Goal: Task Accomplishment & Management: Use online tool/utility

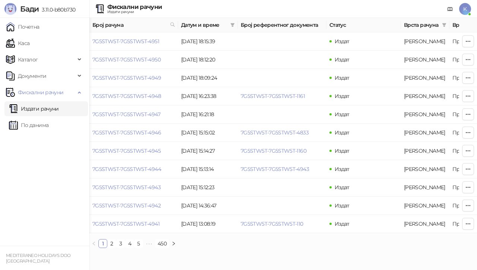
scroll to position [0, 283]
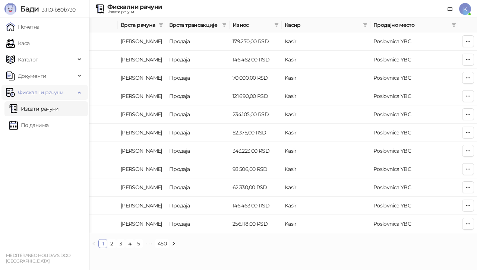
click at [59, 91] on span "Фискални рачуни" at bounding box center [40, 92] width 45 height 15
click at [39, 92] on span "Фискални рачуни" at bounding box center [40, 92] width 45 height 15
click at [29, 108] on link "Издати рачуни" at bounding box center [34, 108] width 50 height 15
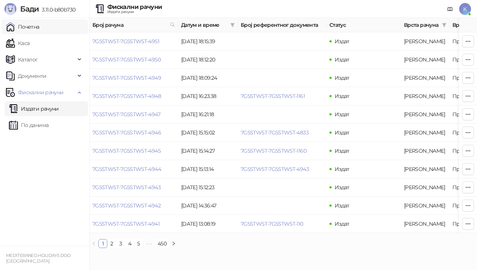
click at [32, 26] on link "Почетна" at bounding box center [23, 26] width 34 height 15
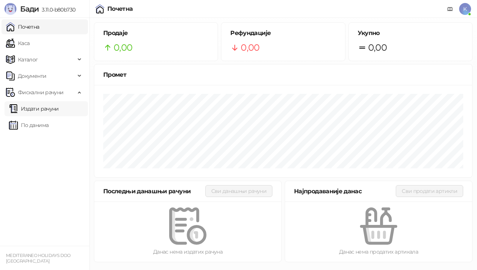
click at [33, 109] on link "Издати рачуни" at bounding box center [34, 108] width 50 height 15
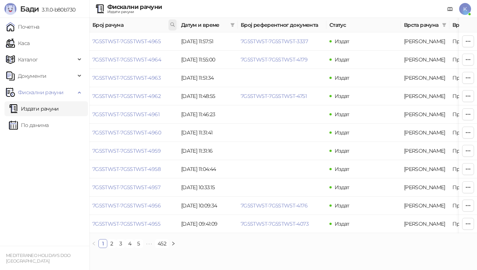
click at [173, 25] on icon at bounding box center [172, 24] width 5 height 5
type input "****"
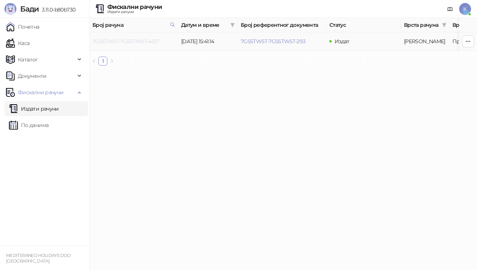
click at [145, 40] on link "7G5STW5T-7G5STW5T-4137" at bounding box center [125, 41] width 66 height 7
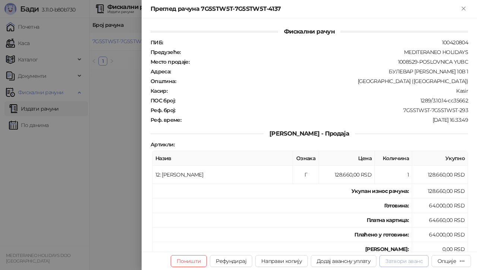
click at [404, 262] on button "Затвори аванс" at bounding box center [403, 261] width 49 height 12
type input "**********"
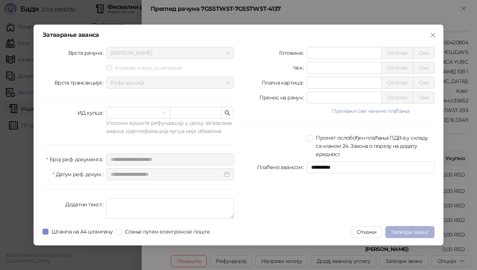
click at [411, 231] on span "Затвори аванс" at bounding box center [409, 232] width 37 height 7
